Goal: Information Seeking & Learning: Learn about a topic

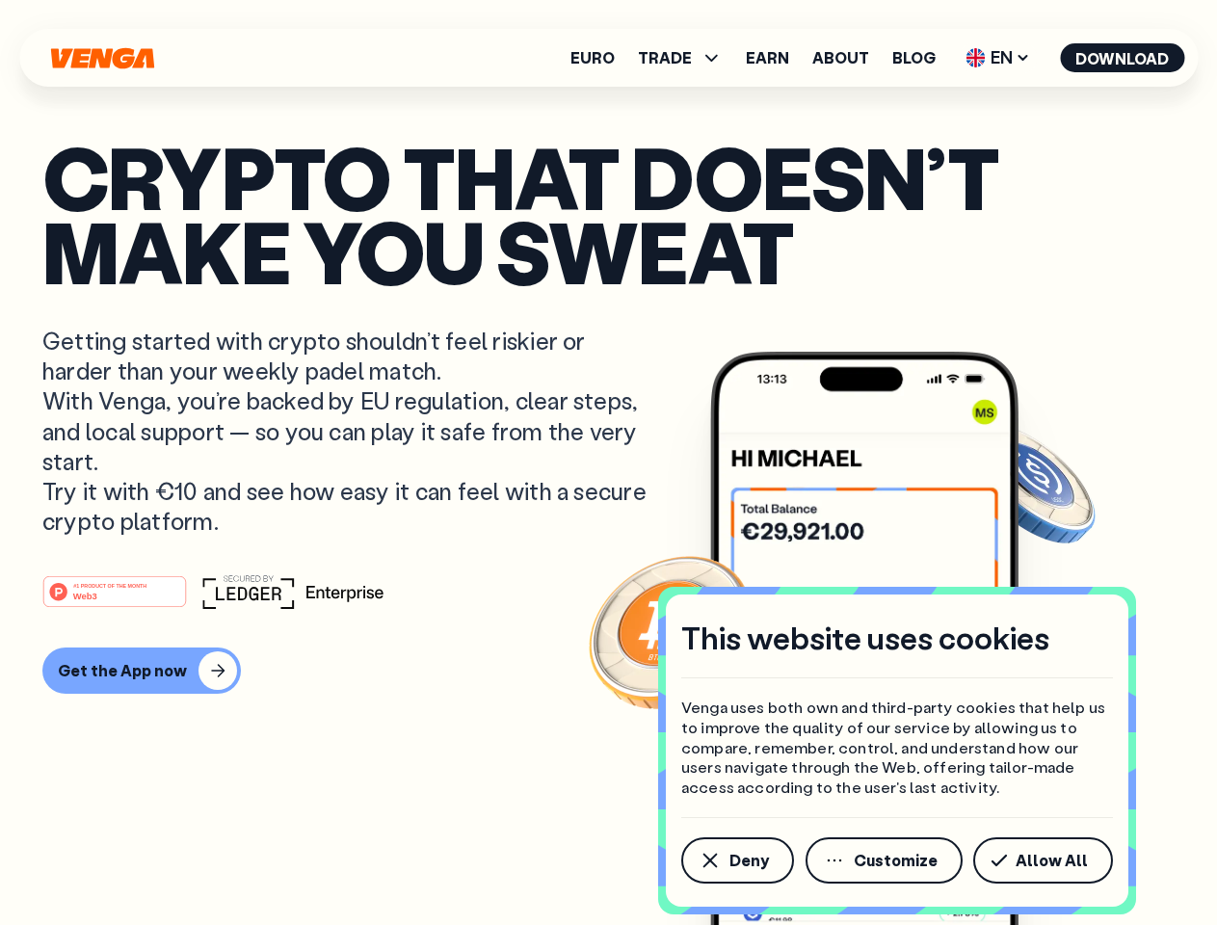
click at [608, 462] on p "Getting started with crypto shouldn’t feel riskier or harder than your weekly p…" at bounding box center [346, 431] width 609 height 210
click at [736, 860] on span "Deny" at bounding box center [748, 859] width 39 height 15
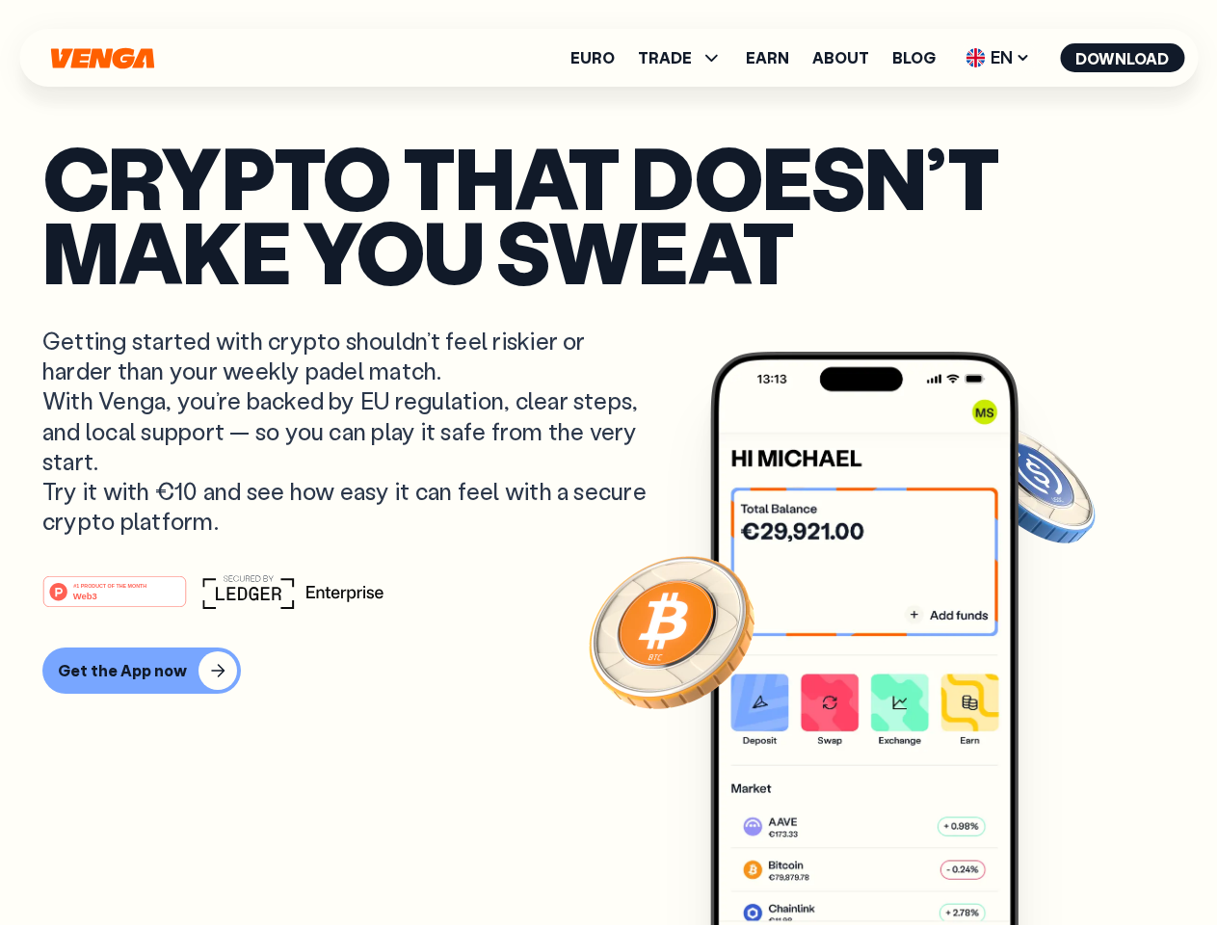
click at [885, 860] on img at bounding box center [864, 674] width 308 height 645
click at [1046, 860] on article "Crypto that doesn’t make you sweat Getting started with crypto shouldn’t feel r…" at bounding box center [608, 501] width 1132 height 722
click at [686, 58] on span "TRADE" at bounding box center [665, 57] width 54 height 15
click at [998, 58] on span "EN" at bounding box center [997, 57] width 78 height 31
